Goal: Navigation & Orientation: Find specific page/section

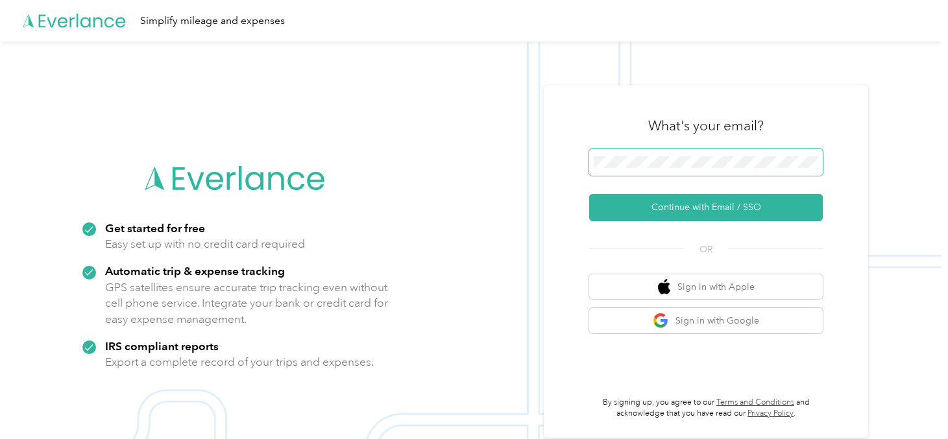
click at [589, 194] on button "Continue with Email / SSO" at bounding box center [706, 207] width 234 height 27
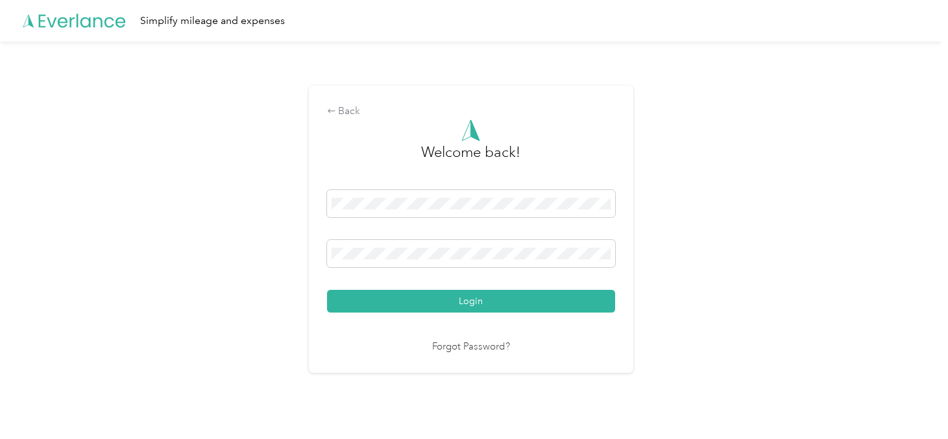
click at [327, 290] on button "Login" at bounding box center [471, 301] width 288 height 23
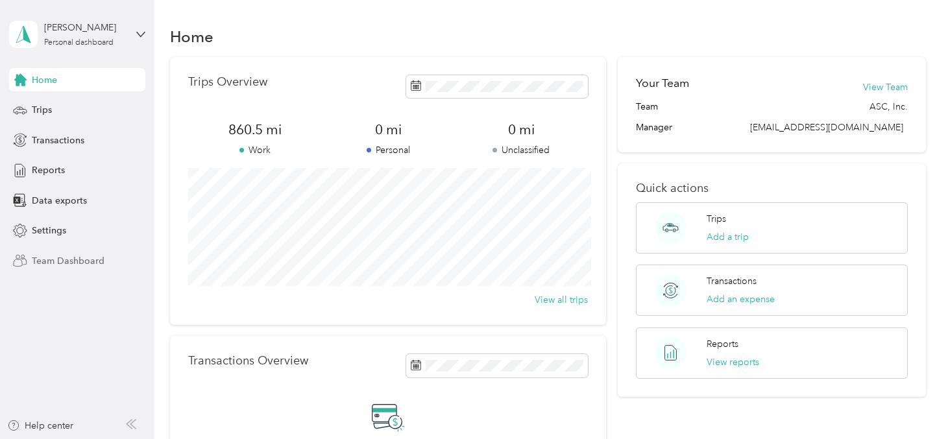
click at [76, 258] on span "Team Dashboard" at bounding box center [68, 261] width 73 height 14
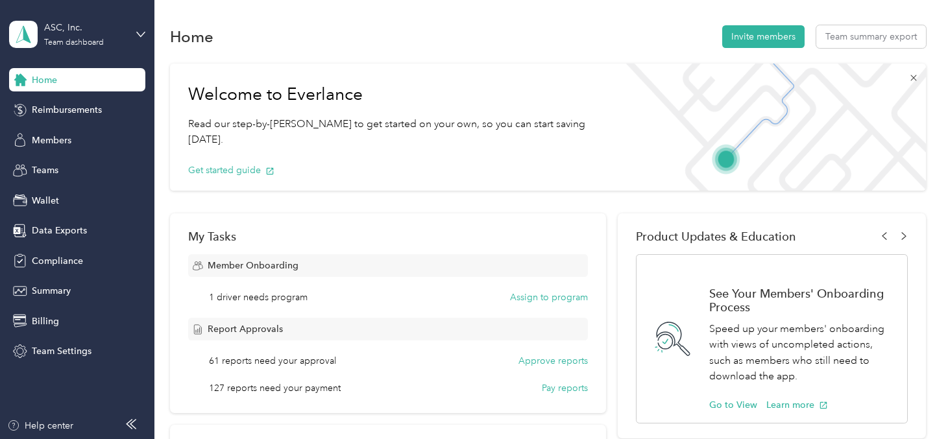
click at [919, 79] on icon at bounding box center [914, 78] width 10 height 10
